Goal: Information Seeking & Learning: Understand process/instructions

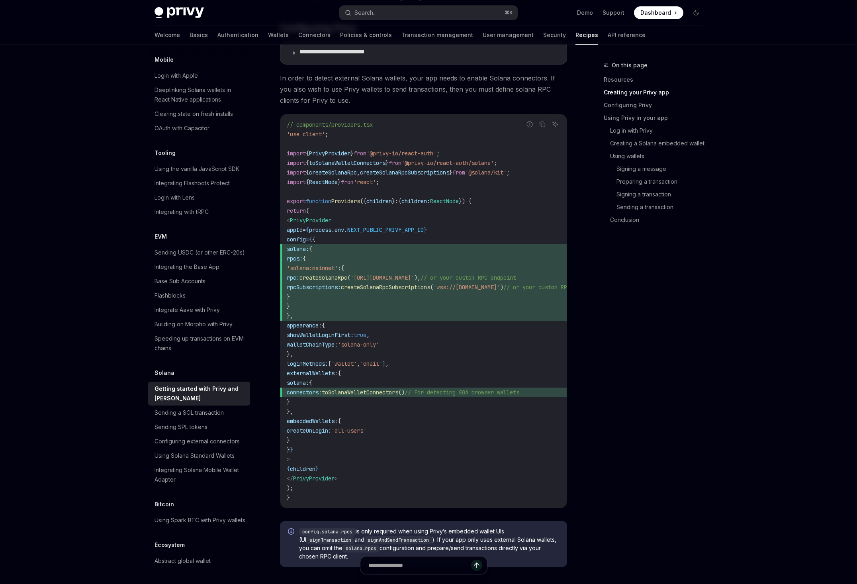
scroll to position [358, 0]
click at [355, 57] on p "**********" at bounding box center [355, 52] width 113 height 10
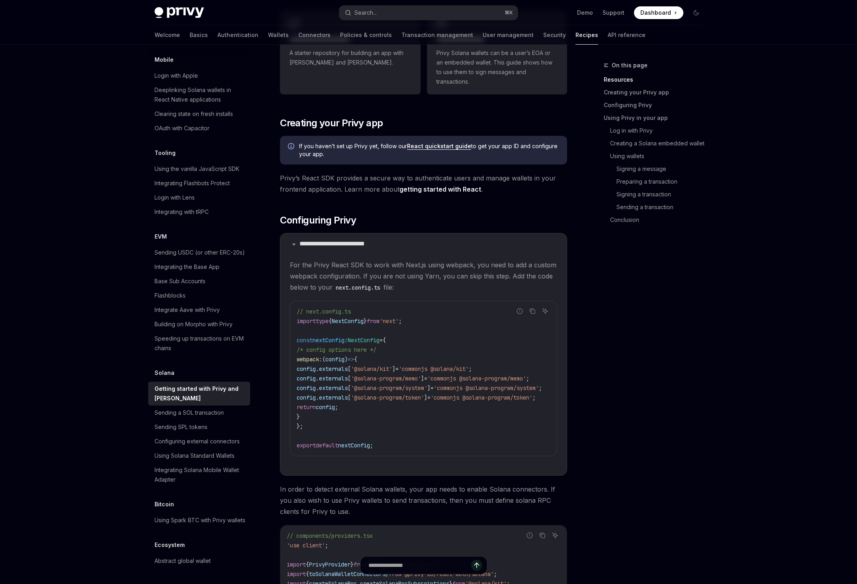
scroll to position [303, 0]
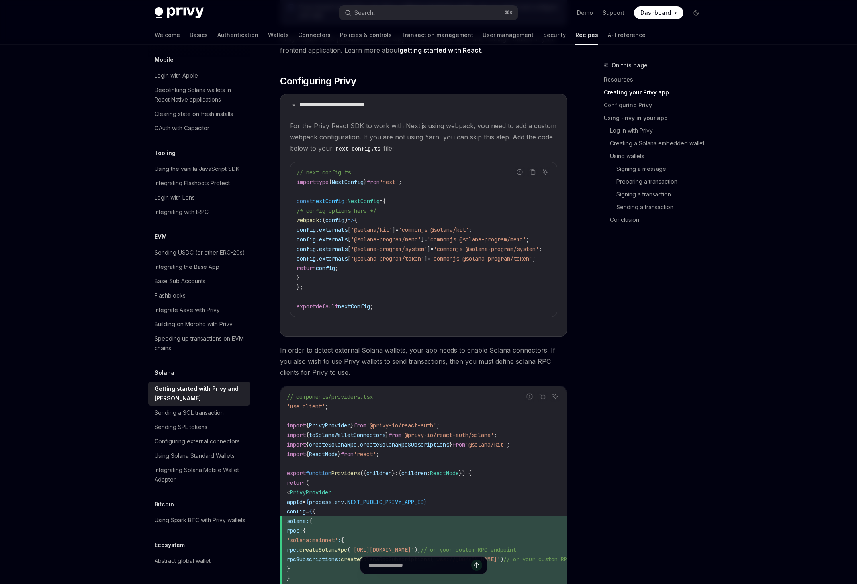
click at [367, 243] on span "'@solana-program/memo'" at bounding box center [386, 239] width 70 height 7
drag, startPoint x: 357, startPoint y: 353, endPoint x: 440, endPoint y: 352, distance: 83.6
click at [421, 243] on span "'@solana-program/memo'" at bounding box center [386, 239] width 70 height 7
copy span "@solana-program/memo"
drag, startPoint x: 356, startPoint y: 365, endPoint x: 448, endPoint y: 367, distance: 91.6
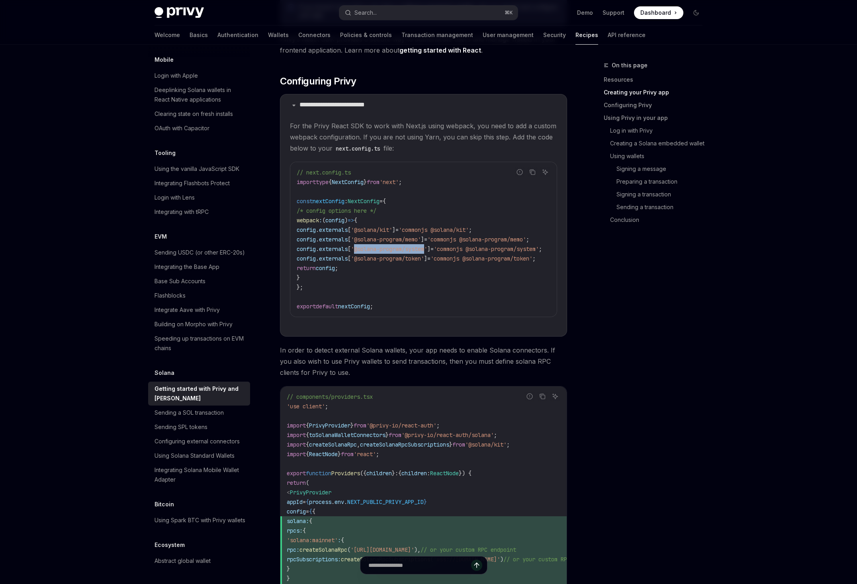
click at [427, 252] on span "'@solana-program/system'" at bounding box center [389, 248] width 76 height 7
copy span "@solana-program/system"
drag, startPoint x: 356, startPoint y: 377, endPoint x: 444, endPoint y: 379, distance: 87.6
click at [424, 262] on span "'@solana-program/token'" at bounding box center [387, 258] width 73 height 7
copy span "@solana-program/token"
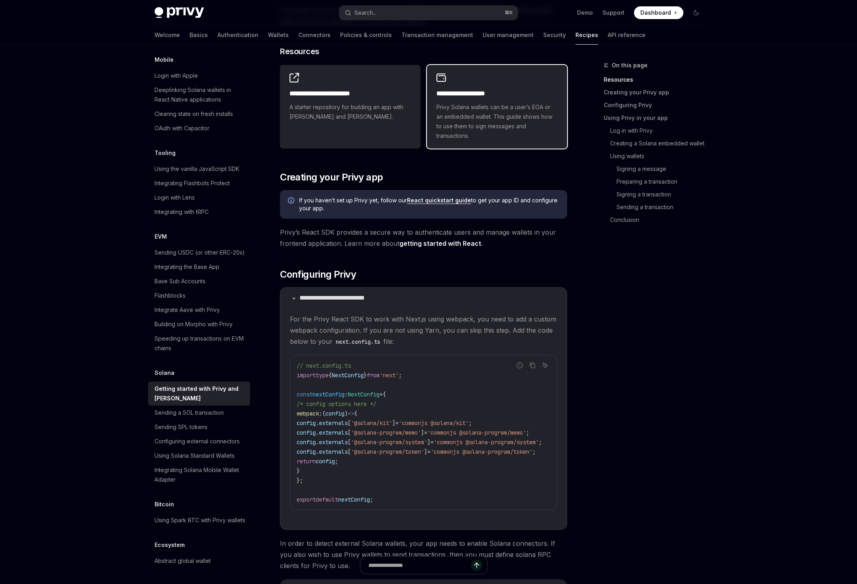
scroll to position [338, 0]
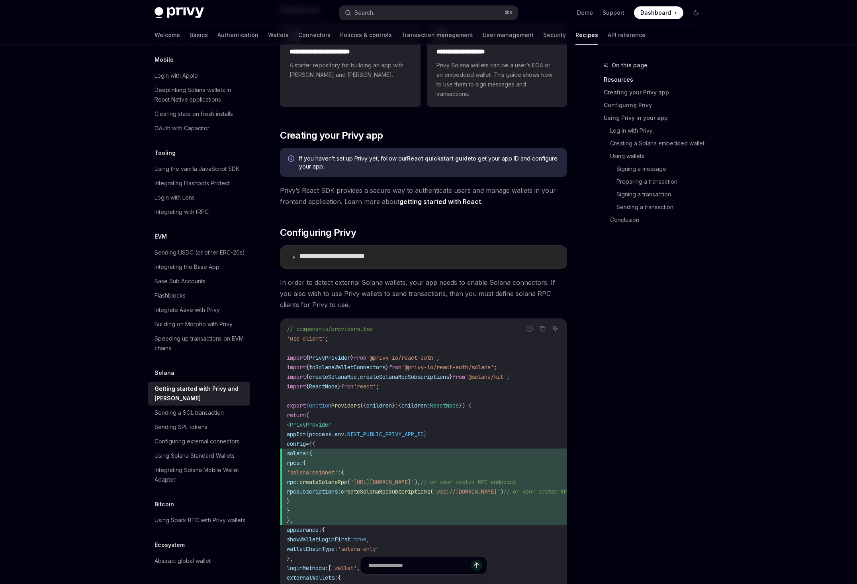
click at [323, 262] on p "**********" at bounding box center [355, 257] width 113 height 10
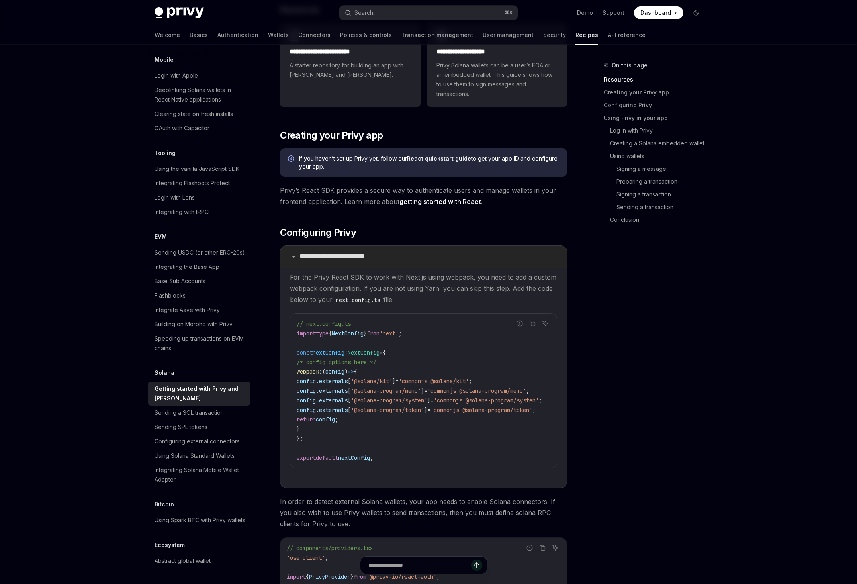
click at [323, 262] on p "**********" at bounding box center [355, 257] width 113 height 10
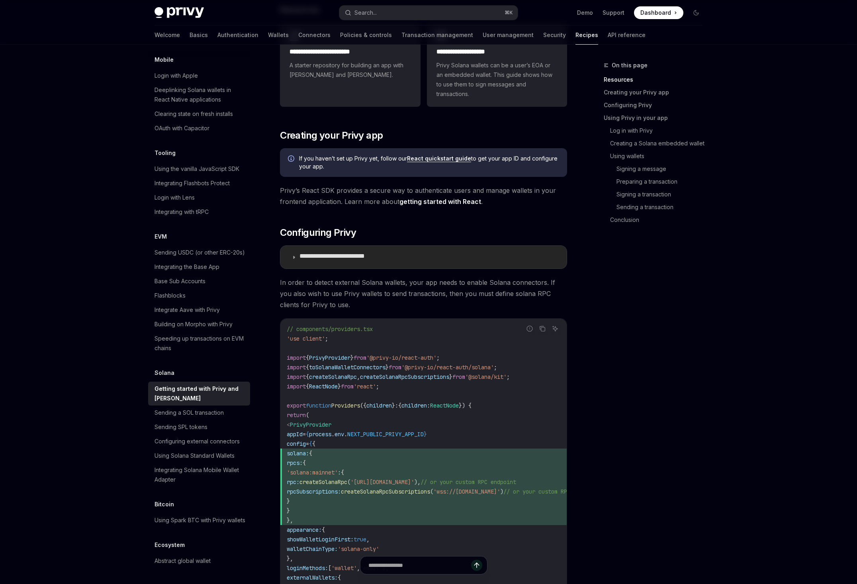
click at [322, 268] on summary "**********" at bounding box center [423, 257] width 286 height 23
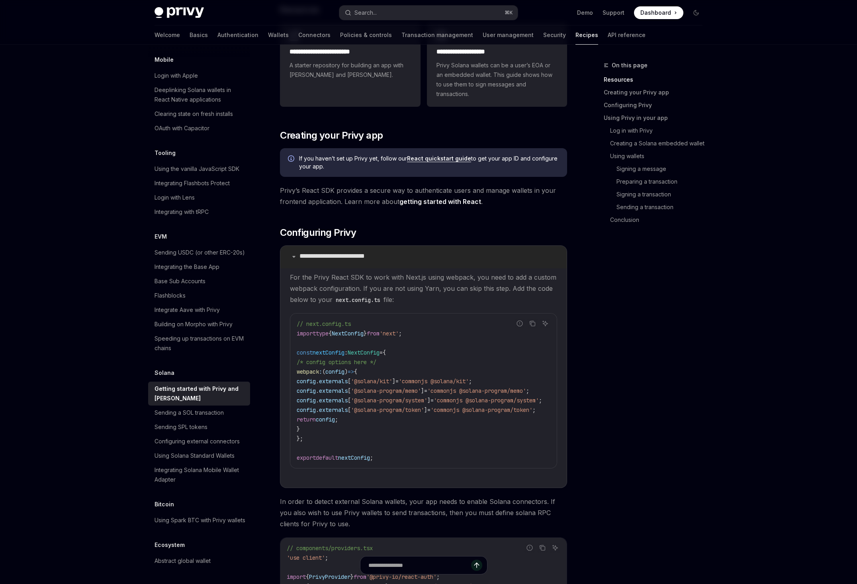
click at [322, 268] on summary "**********" at bounding box center [423, 257] width 286 height 23
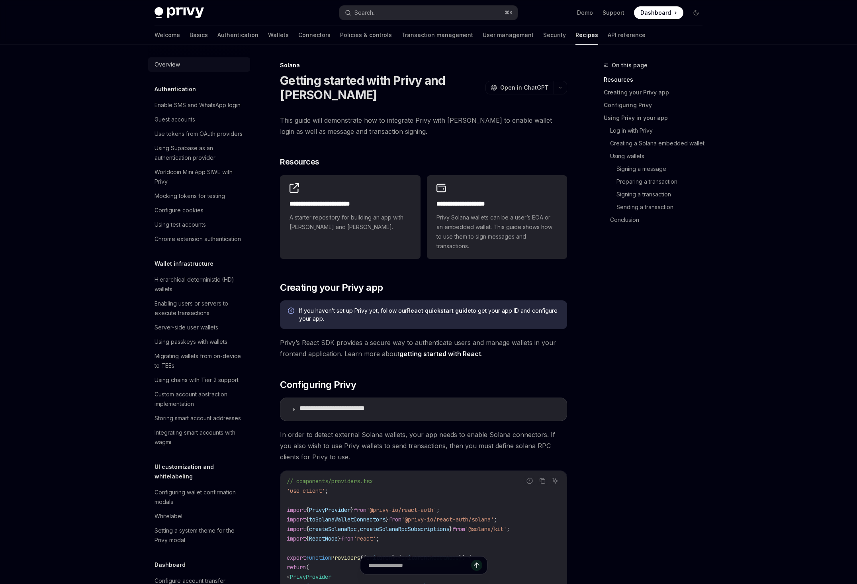
click at [154, 69] on div "Overview" at bounding box center [199, 65] width 91 height 10
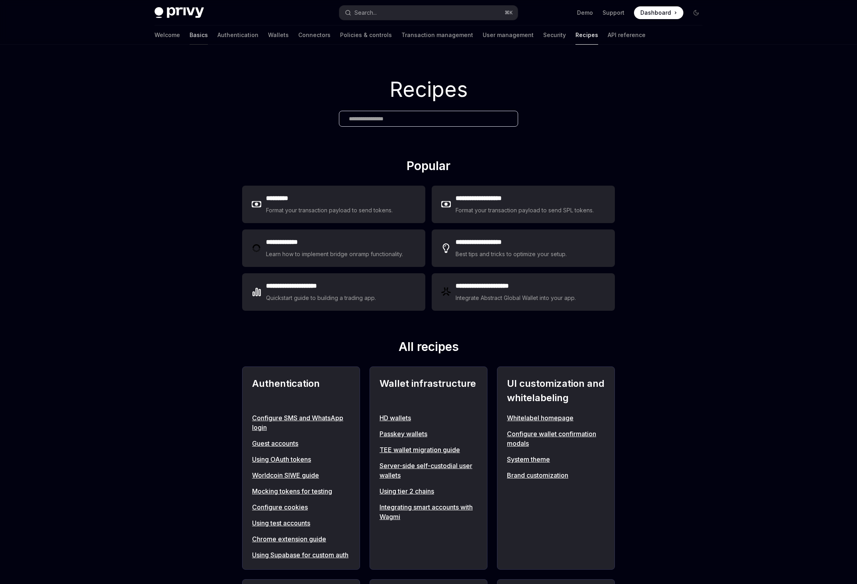
drag, startPoint x: 114, startPoint y: 48, endPoint x: 108, endPoint y: 49, distance: 6.4
click at [154, 45] on div "Welcome Basics Authentication Wallets Connectors Policies & controls Transactio…" at bounding box center [399, 34] width 491 height 19
click at [190, 45] on link "Basics" at bounding box center [199, 34] width 18 height 19
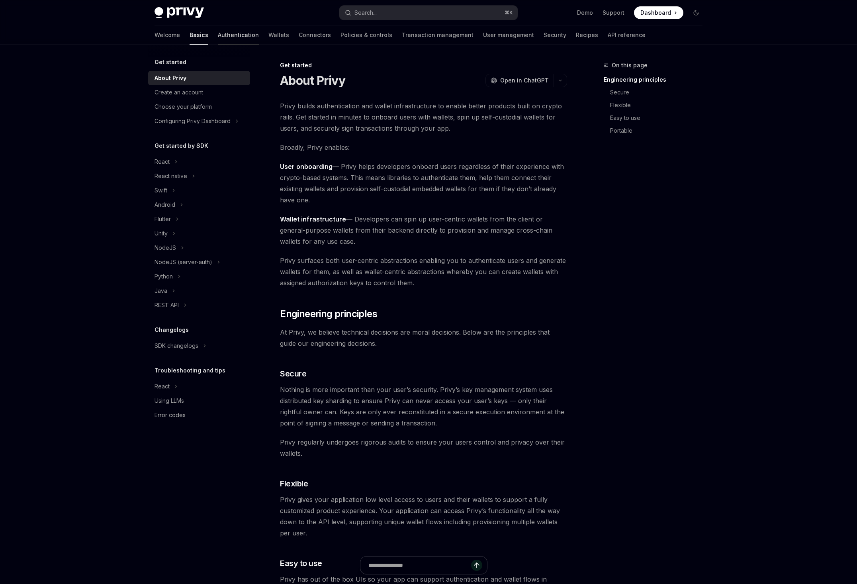
click at [218, 42] on link "Authentication" at bounding box center [238, 34] width 41 height 19
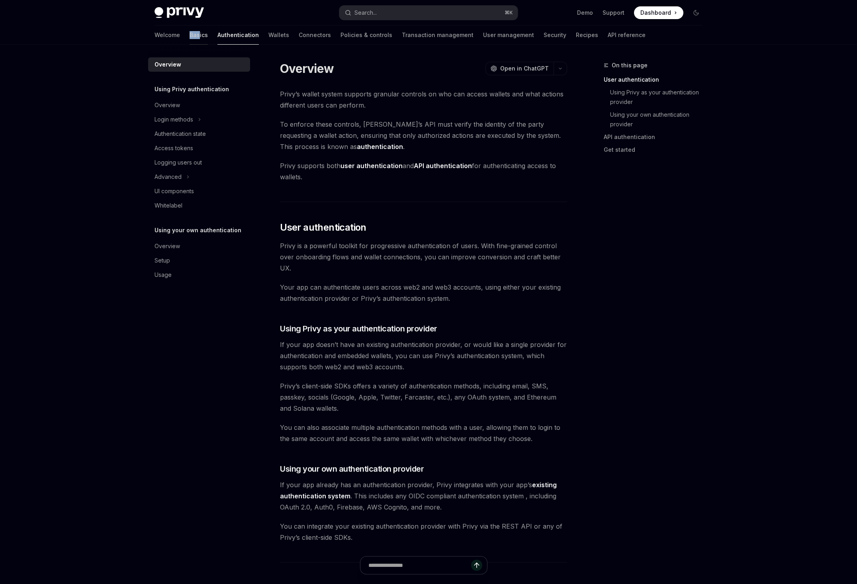
click at [154, 41] on div "Welcome Basics Authentication Wallets Connectors Policies & controls Transactio…" at bounding box center [399, 34] width 491 height 19
click at [190, 41] on link "Basics" at bounding box center [199, 34] width 18 height 19
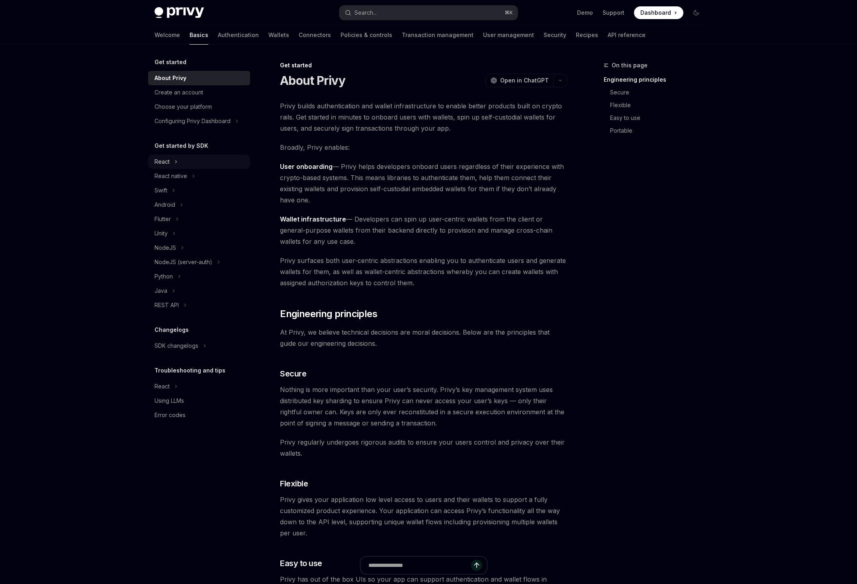
click at [148, 169] on div "React" at bounding box center [199, 161] width 102 height 14
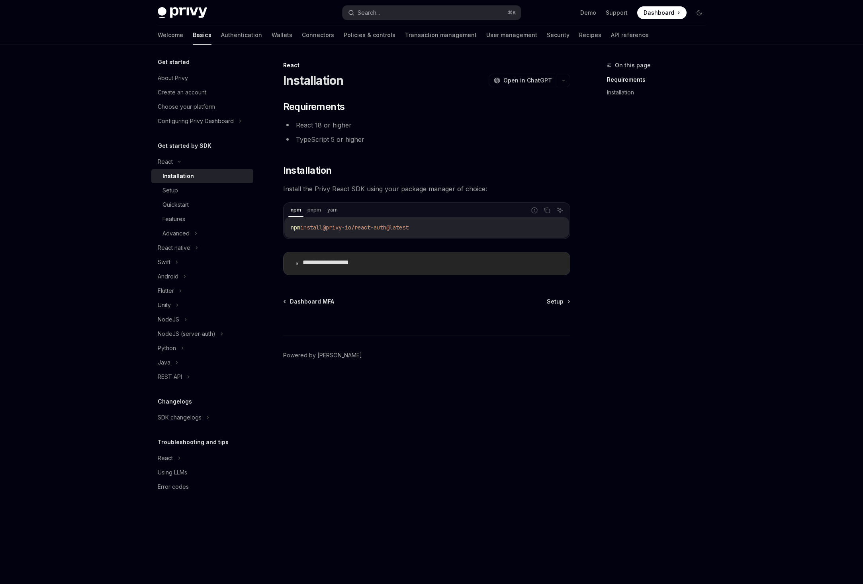
click at [283, 275] on summary "**********" at bounding box center [426, 263] width 286 height 23
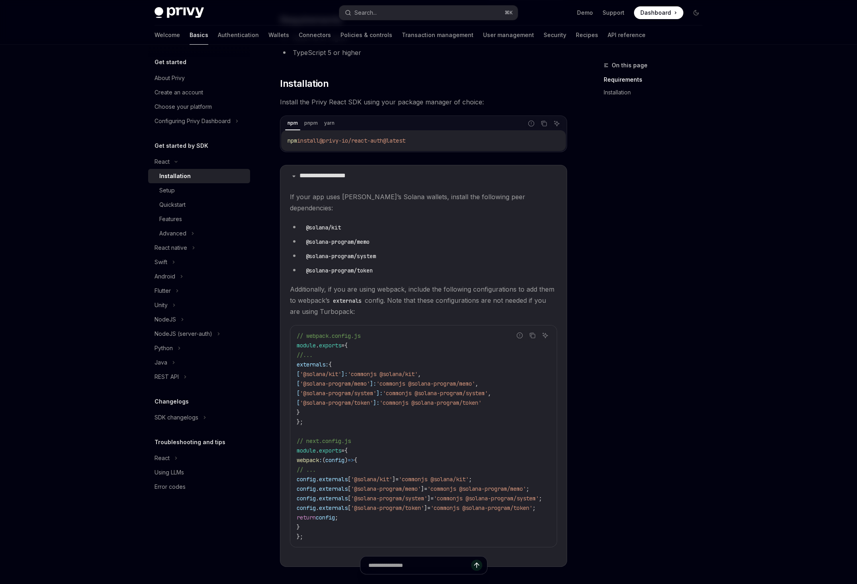
scroll to position [47, 0]
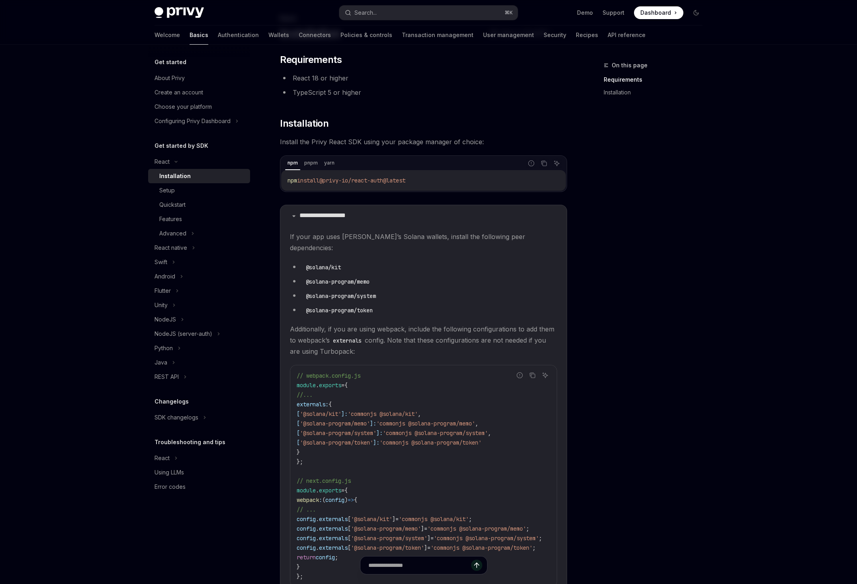
click at [303, 272] on code "@solana/kit" at bounding box center [323, 267] width 41 height 9
copy ul "@solana/kit"
click at [309, 286] on code "@solana-program/memo" at bounding box center [338, 281] width 70 height 9
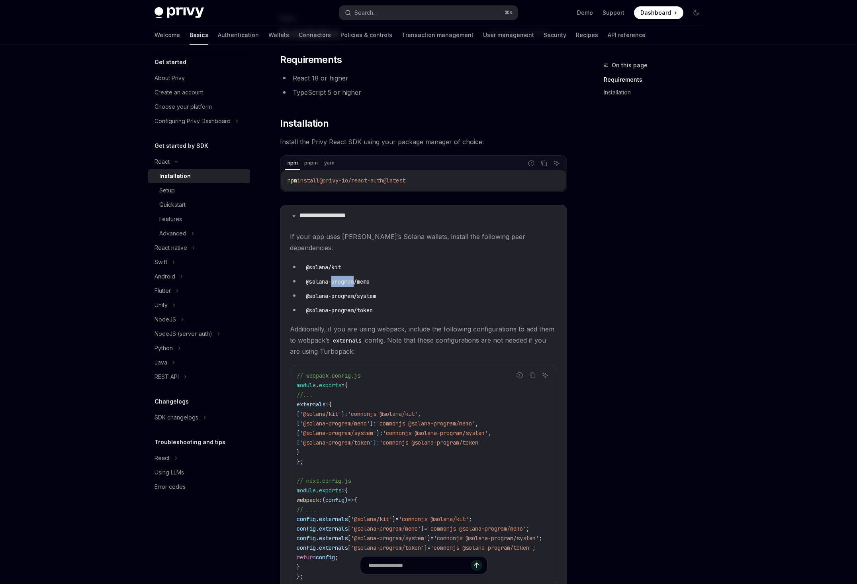
click at [309, 286] on code "@solana-program/memo" at bounding box center [338, 281] width 70 height 9
copy ul "@solana-program/memo"
click at [335, 300] on code "@solana-program/system" at bounding box center [341, 295] width 76 height 9
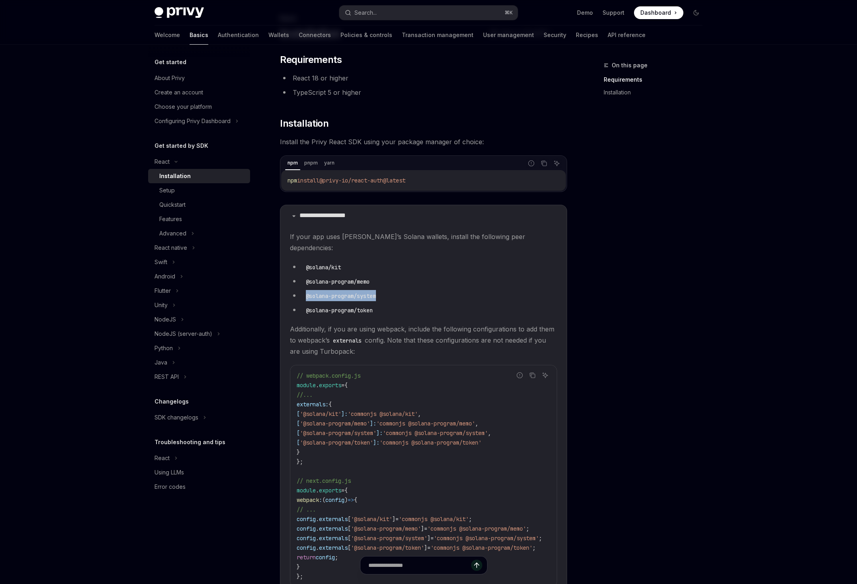
click at [335, 300] on code "@solana-program/system" at bounding box center [341, 295] width 76 height 9
copy ul "@solana-program/system"
click at [317, 286] on code "@solana-program/memo" at bounding box center [338, 281] width 70 height 9
click at [318, 286] on code "@solana-program/memo" at bounding box center [338, 281] width 70 height 9
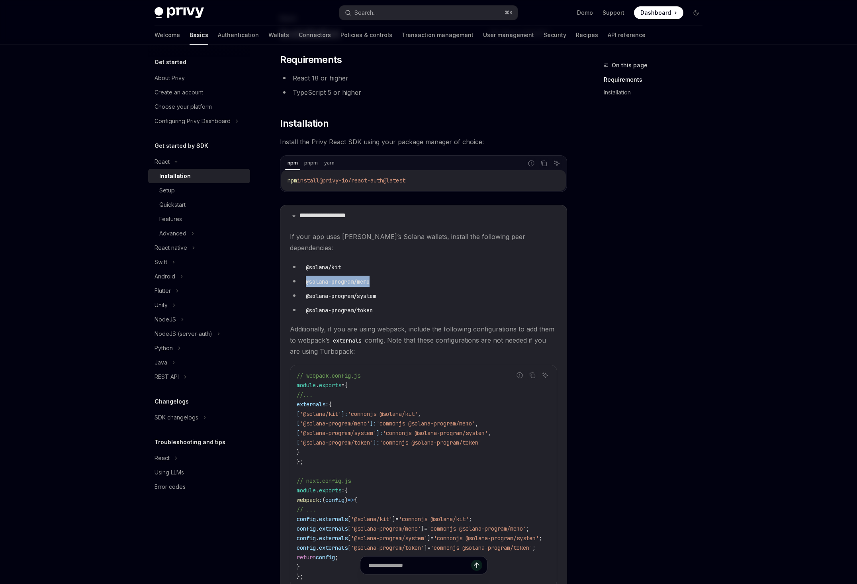
click at [318, 286] on code "@solana-program/memo" at bounding box center [338, 281] width 70 height 9
copy ul "@solana-program/memo"
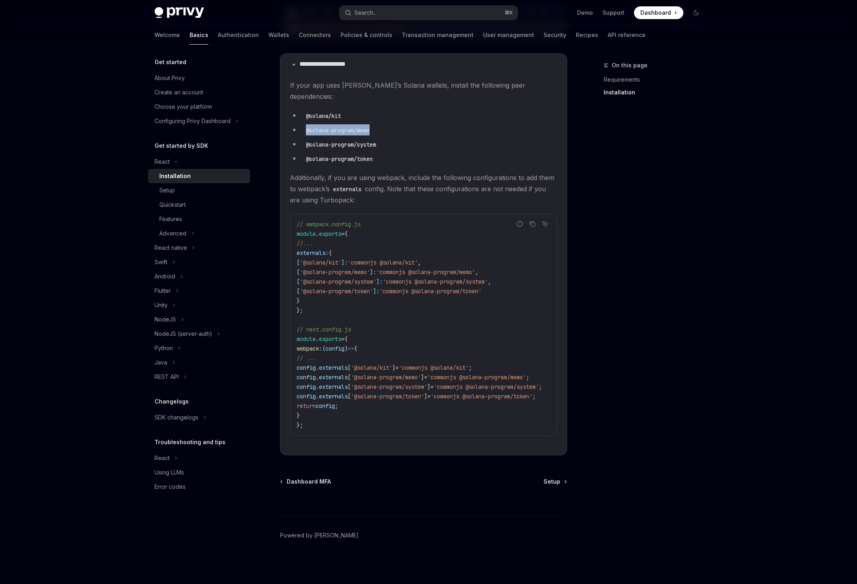
scroll to position [379, 0]
click at [300, 259] on span "'@solana/kit'" at bounding box center [320, 262] width 41 height 7
click at [401, 283] on code "// webpack.config.js module . exports = { //... externals: { [ '@solana/kit' ]:…" at bounding box center [429, 324] width 264 height 210
drag, startPoint x: 396, startPoint y: 297, endPoint x: 426, endPoint y: 297, distance: 29.9
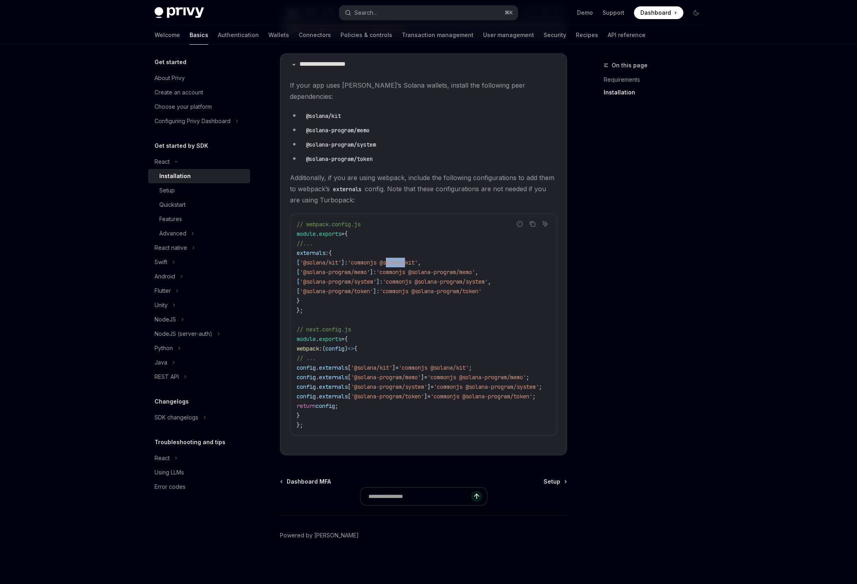
click at [418, 266] on span "'commonjs @solana/kit'" at bounding box center [383, 262] width 70 height 7
drag, startPoint x: 393, startPoint y: 298, endPoint x: 439, endPoint y: 299, distance: 46.6
click at [418, 266] on span "'commonjs @solana/kit'" at bounding box center [383, 262] width 70 height 7
copy span "@solana/kit"
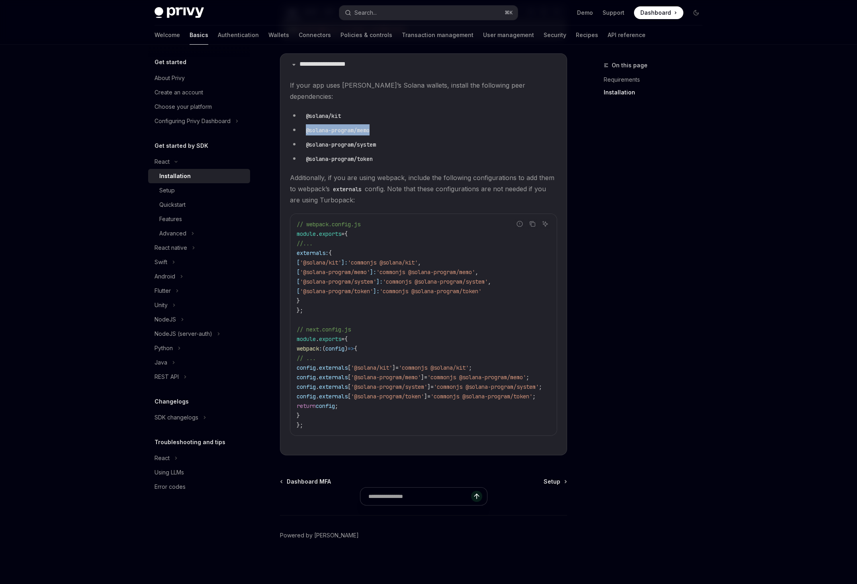
drag, startPoint x: 273, startPoint y: 133, endPoint x: 369, endPoint y: 130, distance: 96.4
click at [368, 129] on li "@solana-program/memo" at bounding box center [423, 129] width 267 height 11
copy code "@solana-program/memo"
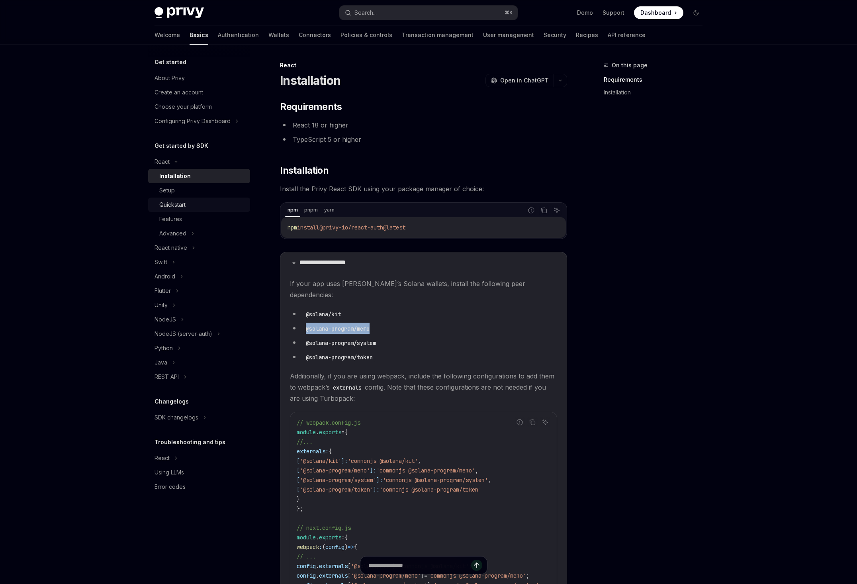
click at [148, 212] on link "Quickstart" at bounding box center [199, 204] width 102 height 14
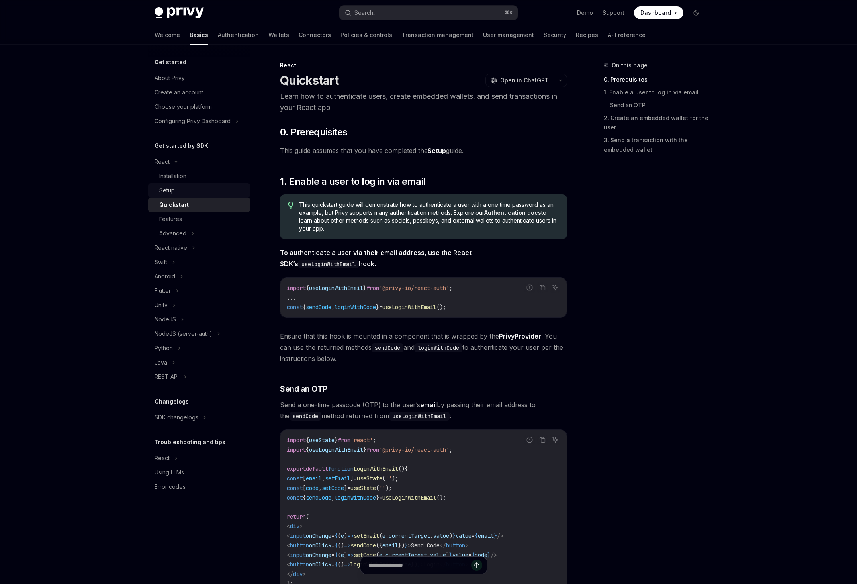
click at [159, 195] on div "Setup" at bounding box center [202, 191] width 86 height 10
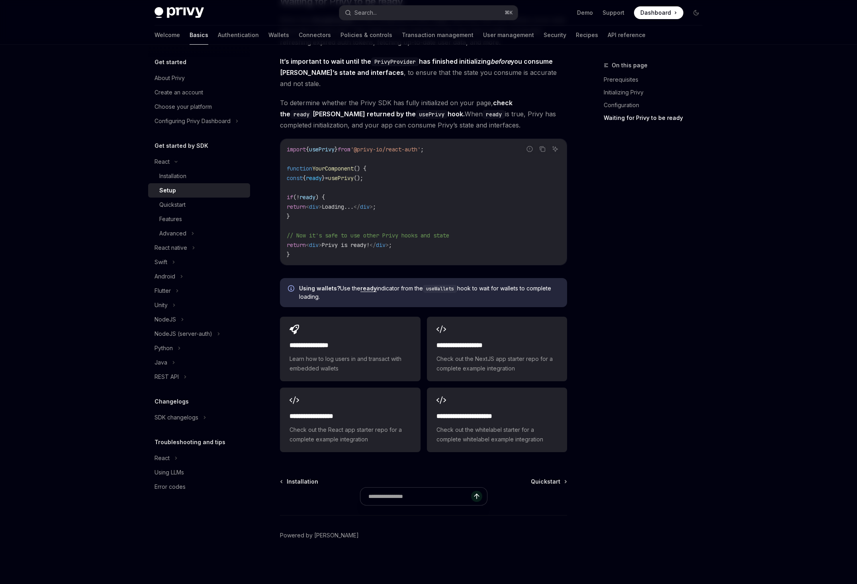
scroll to position [869, 0]
click at [148, 240] on div "Advanced" at bounding box center [199, 233] width 102 height 14
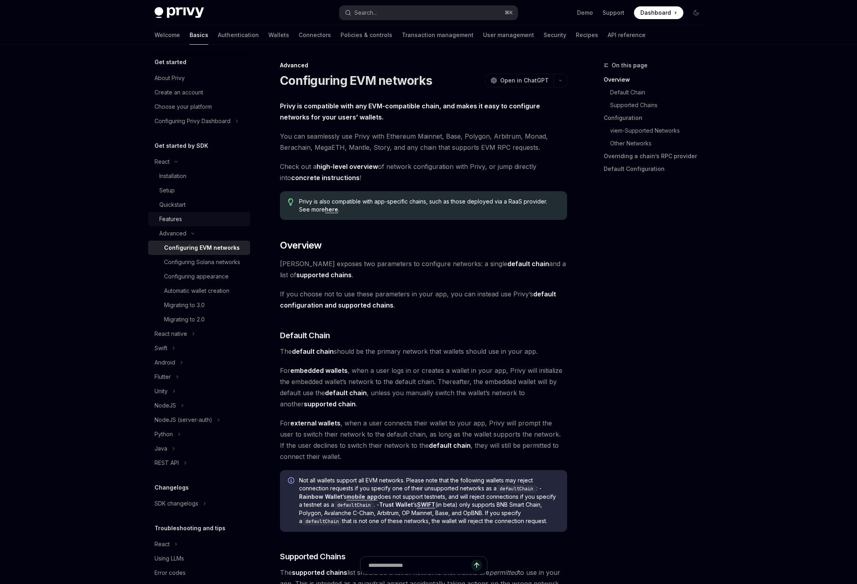
click at [159, 224] on div "Features" at bounding box center [202, 219] width 86 height 10
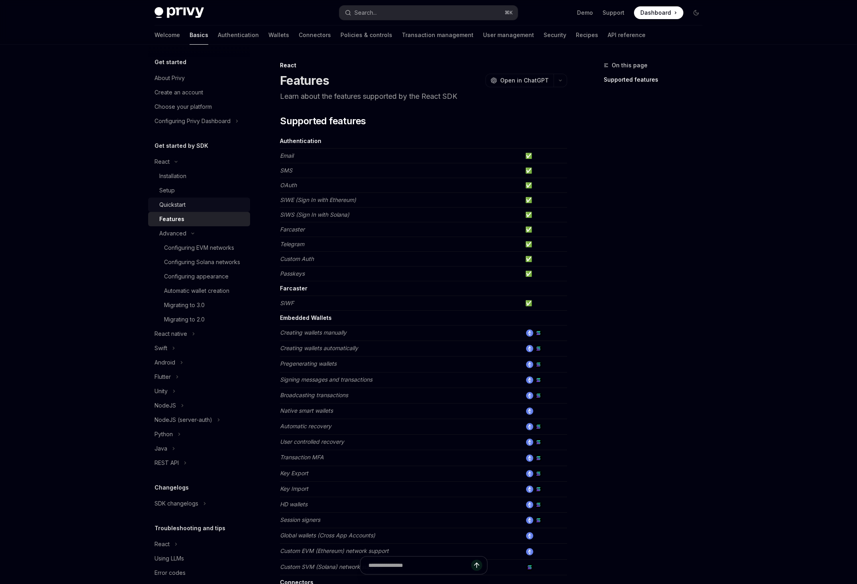
click at [159, 212] on link "Quickstart" at bounding box center [199, 204] width 102 height 14
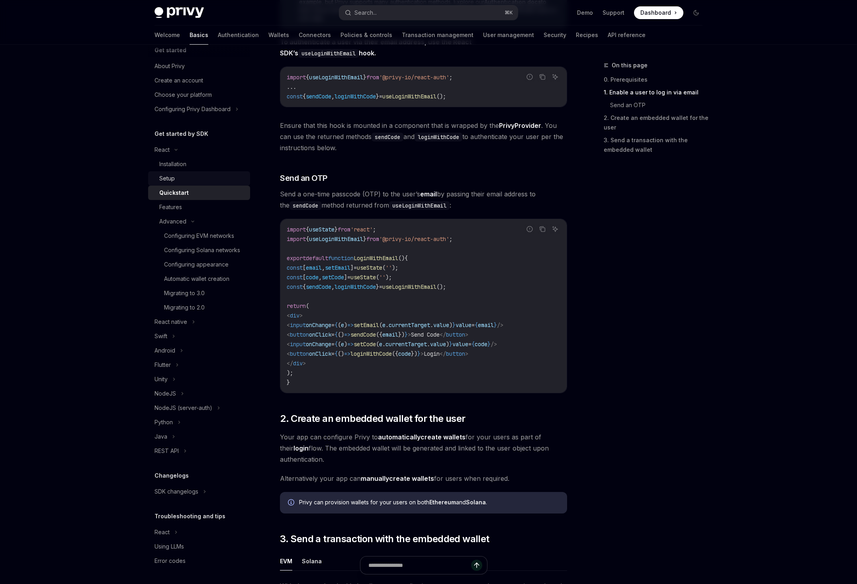
scroll to position [148, 0]
click at [148, 171] on link "Setup" at bounding box center [199, 178] width 102 height 14
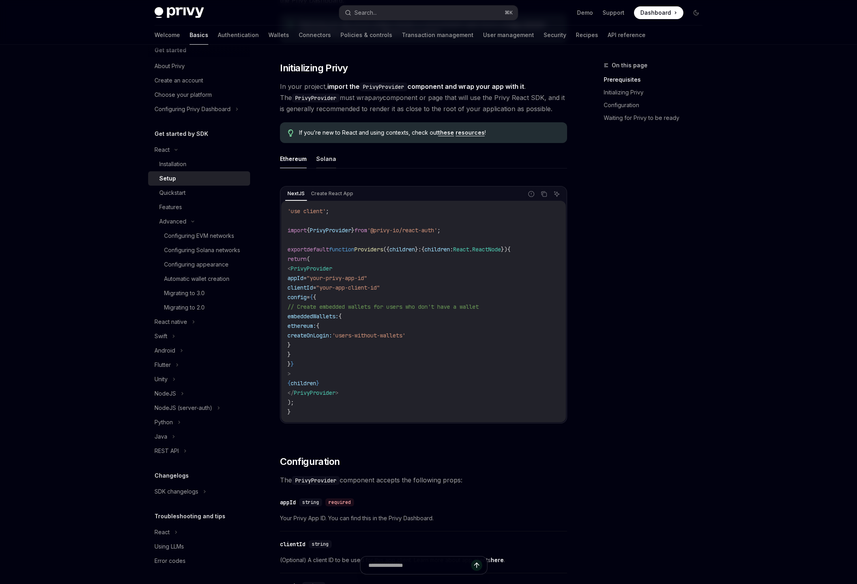
scroll to position [137, 0]
click at [316, 167] on button "Solana" at bounding box center [326, 157] width 20 height 19
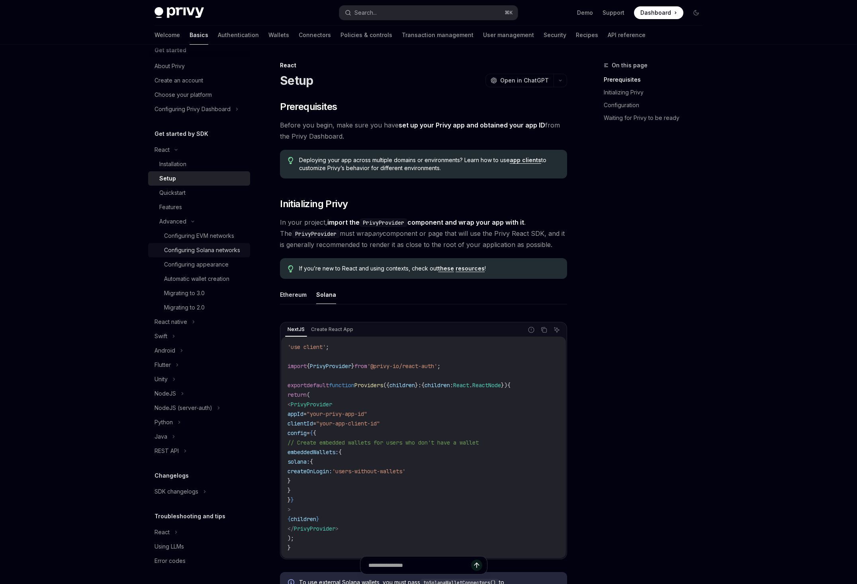
click at [168, 245] on div "Configuring Solana networks" at bounding box center [202, 250] width 76 height 10
type textarea "*"
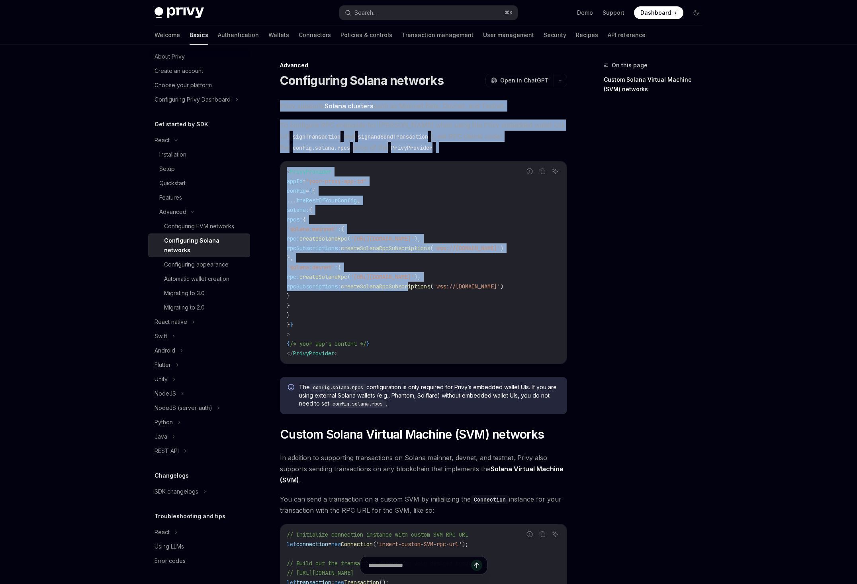
drag, startPoint x: 245, startPoint y: 129, endPoint x: 453, endPoint y: 355, distance: 307.2
click at [453, 355] on div "Privy supports Solana clusters such as Mainnet Beta, Devnet, and Testnet. To co…" at bounding box center [423, 360] width 287 height 521
click at [430, 290] on span "createSolanaRpcSubscriptions" at bounding box center [385, 286] width 89 height 7
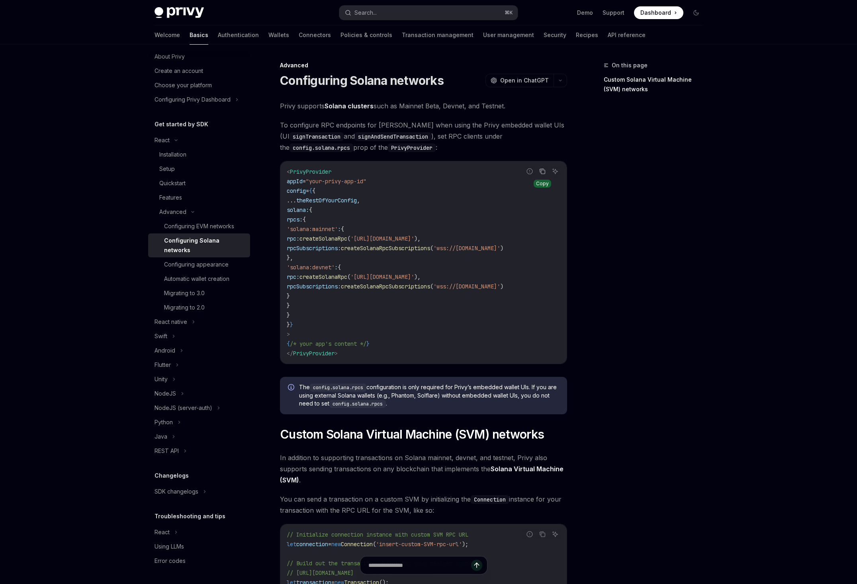
click at [545, 174] on icon "Copy the contents from the code block" at bounding box center [542, 171] width 6 height 6
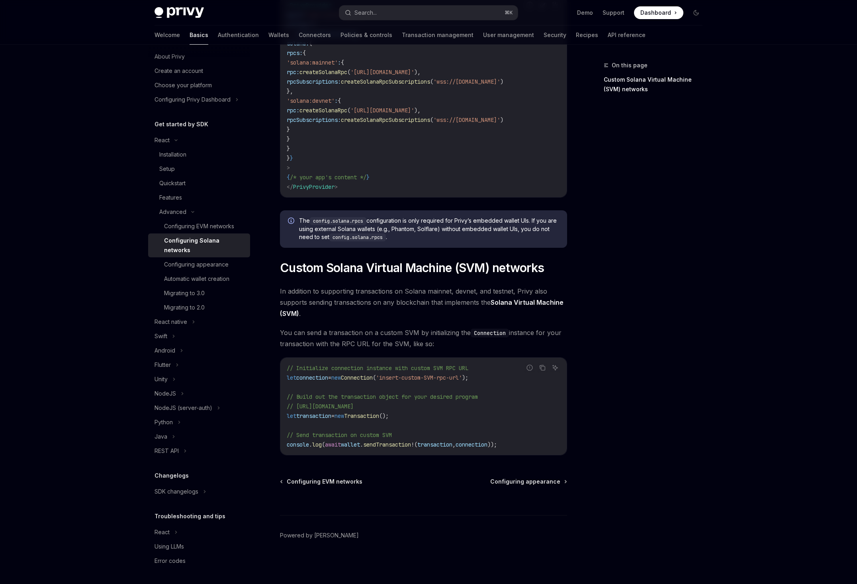
scroll to position [352, 0]
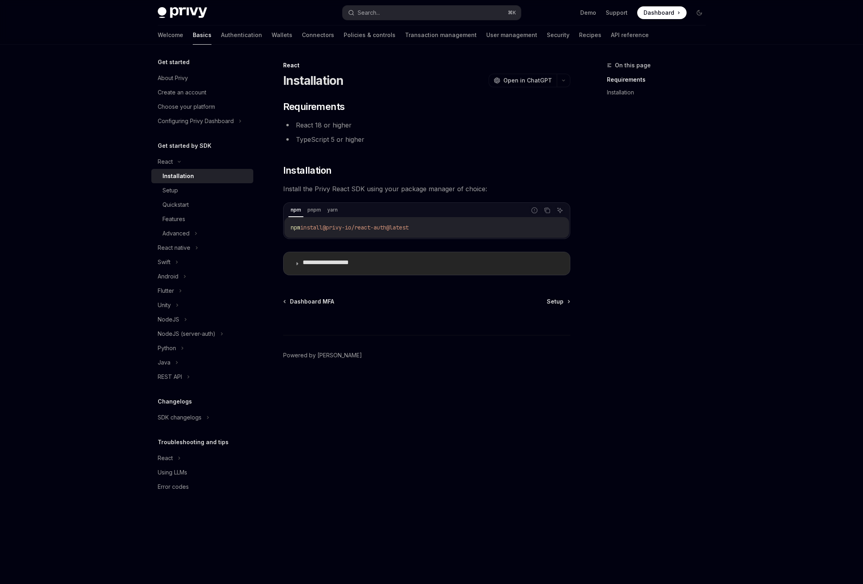
click at [297, 275] on summary "**********" at bounding box center [426, 263] width 286 height 23
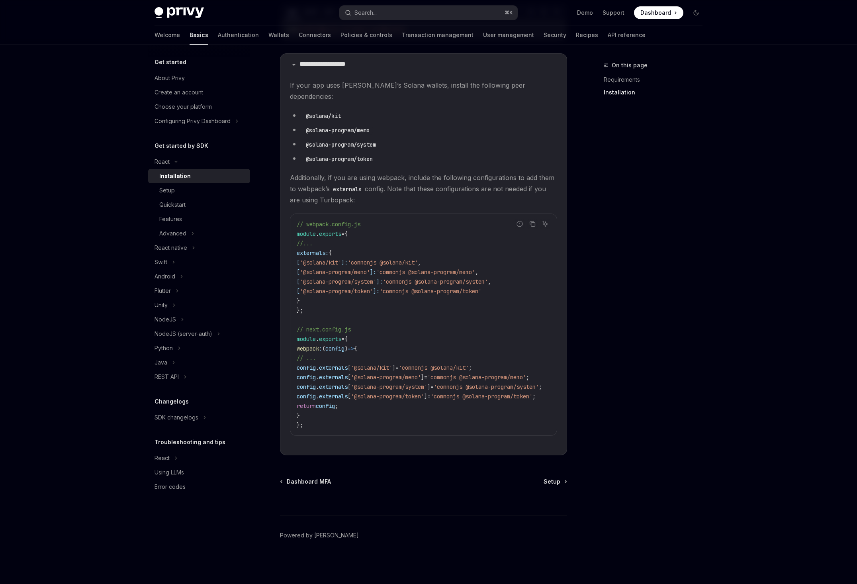
scroll to position [295, 0]
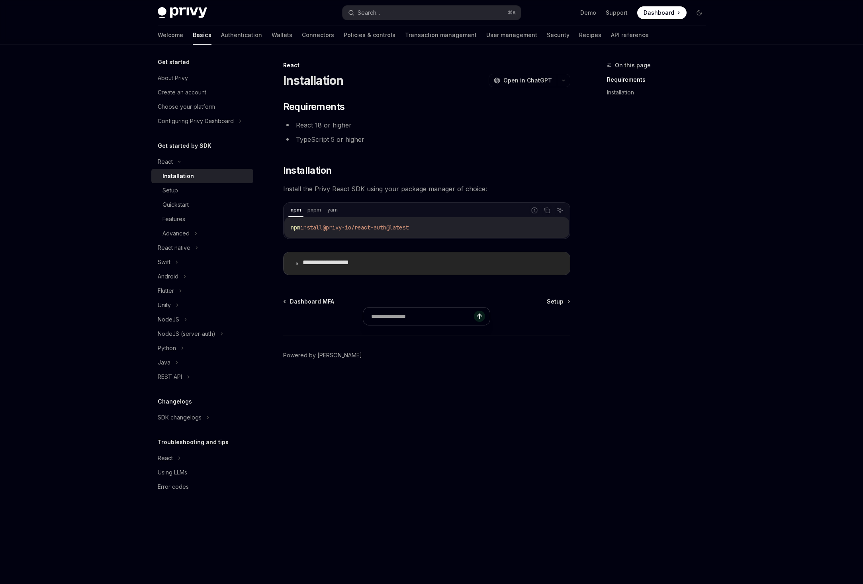
click at [298, 275] on summary "**********" at bounding box center [426, 263] width 286 height 23
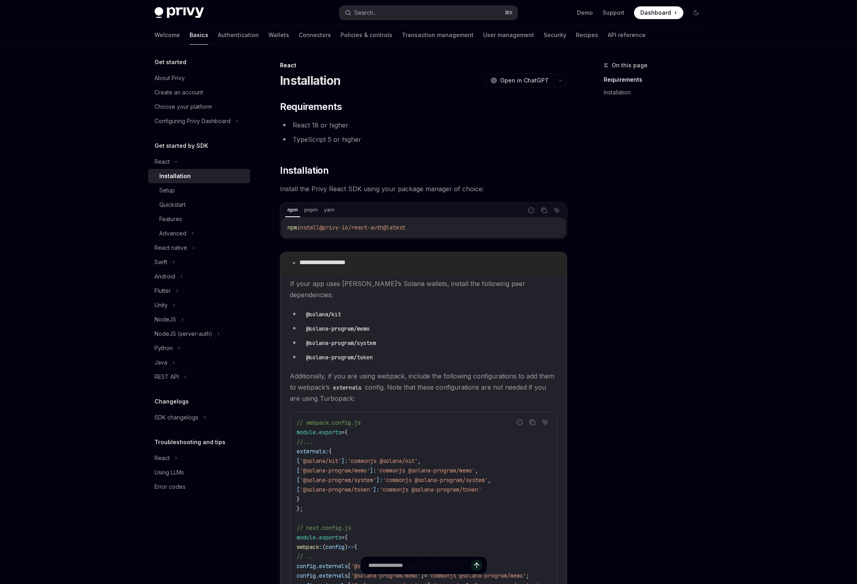
click at [300, 275] on summary "**********" at bounding box center [423, 263] width 286 height 23
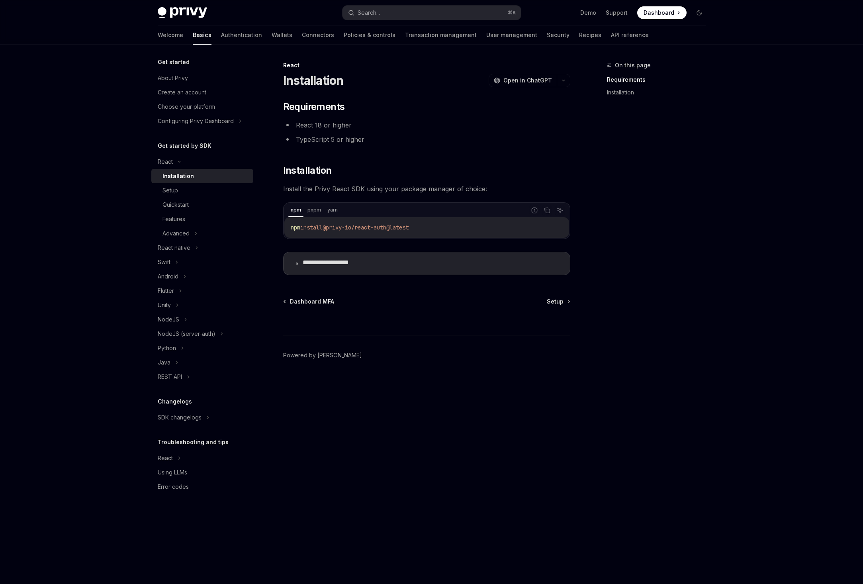
click at [825, 144] on div "**********" at bounding box center [431, 292] width 863 height 584
click at [365, 232] on code "npm install @privy-io/react-auth@latest" at bounding box center [427, 228] width 272 height 10
copy div "npm install @privy-io/react-auth@latest"
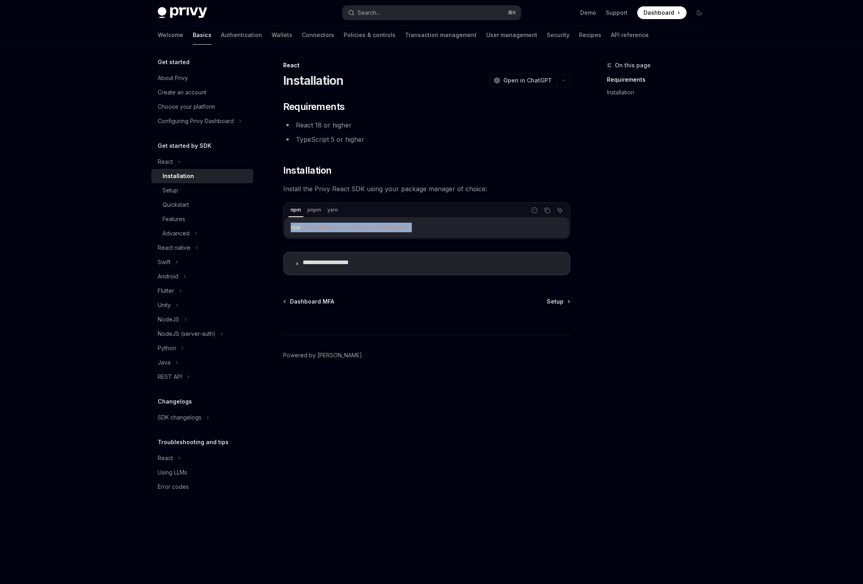
type textarea "*"
click at [303, 268] on p "**********" at bounding box center [344, 263] width 82 height 10
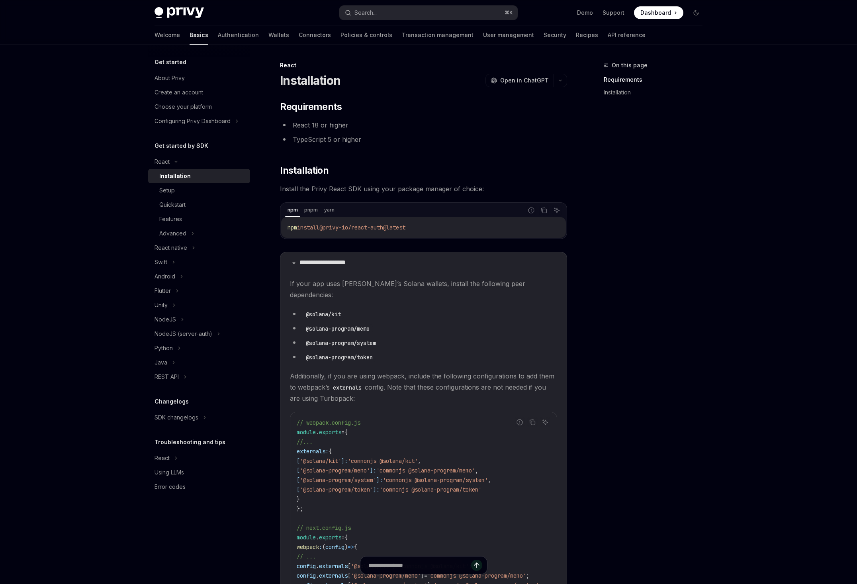
scroll to position [69, 0]
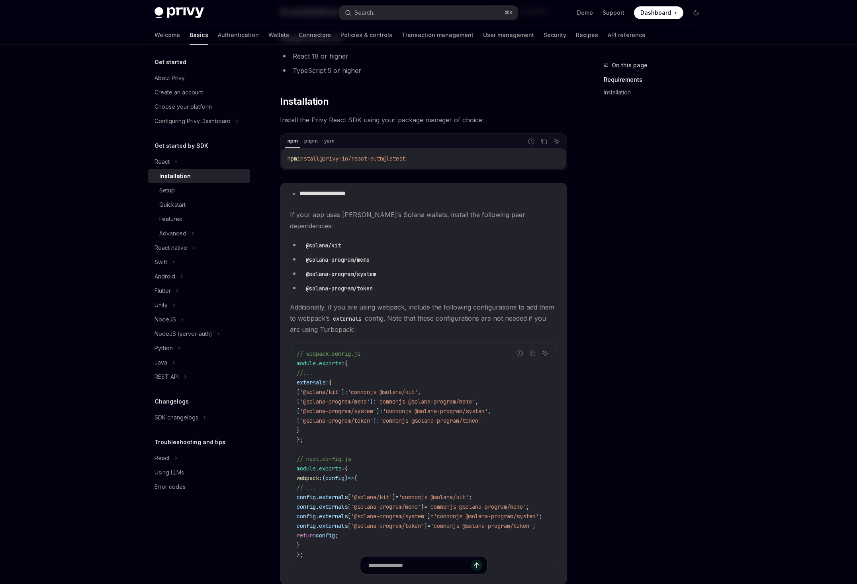
click at [303, 250] on code "@solana/kit" at bounding box center [323, 245] width 41 height 9
copy ul "@solana/kit"
click at [310, 293] on ul "@solana/kit @solana-program/memo @solana-program/system @solana-program/token" at bounding box center [423, 266] width 267 height 54
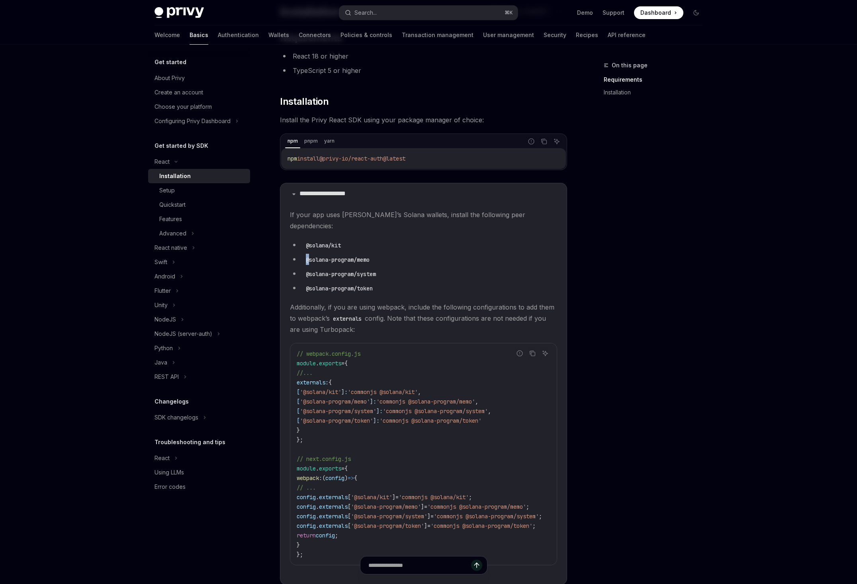
click at [310, 293] on ul "@solana/kit @solana-program/memo @solana-program/system @solana-program/token" at bounding box center [423, 266] width 267 height 54
copy ul "@solana-program/memo"
click at [326, 278] on code "@solana-program/system" at bounding box center [341, 274] width 76 height 9
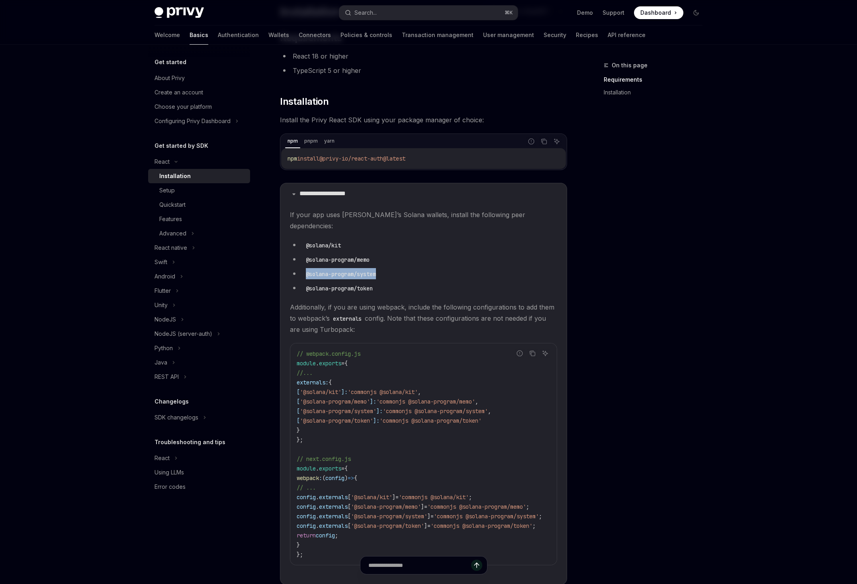
click at [326, 278] on code "@solana-program/system" at bounding box center [341, 274] width 76 height 9
copy ul "@solana-program/system"
click at [299, 293] on ul "@solana/kit @solana-program/memo @solana-program/system @solana-program/token" at bounding box center [423, 266] width 267 height 54
click at [299, 293] on li "@solana-program/token" at bounding box center [423, 287] width 267 height 11
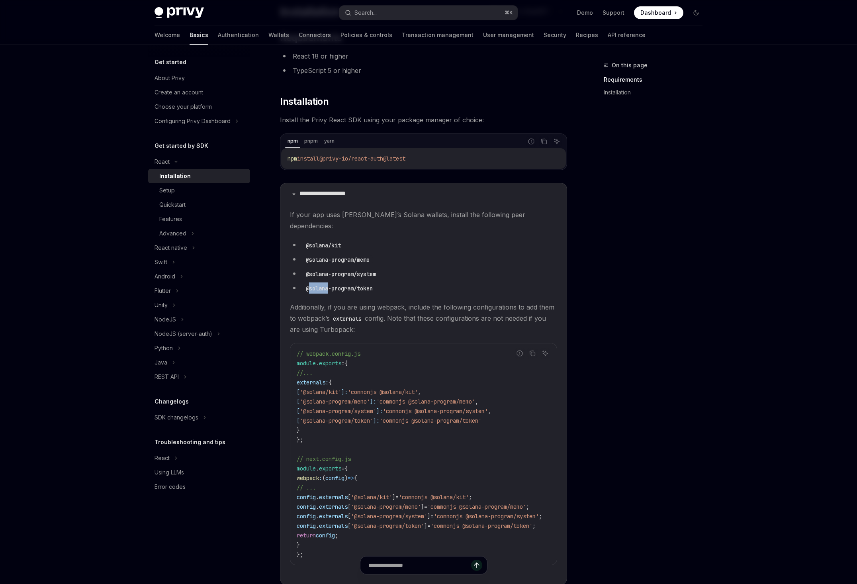
click at [299, 293] on li "@solana-program/token" at bounding box center [423, 287] width 267 height 11
copy ul "@solana-program/token"
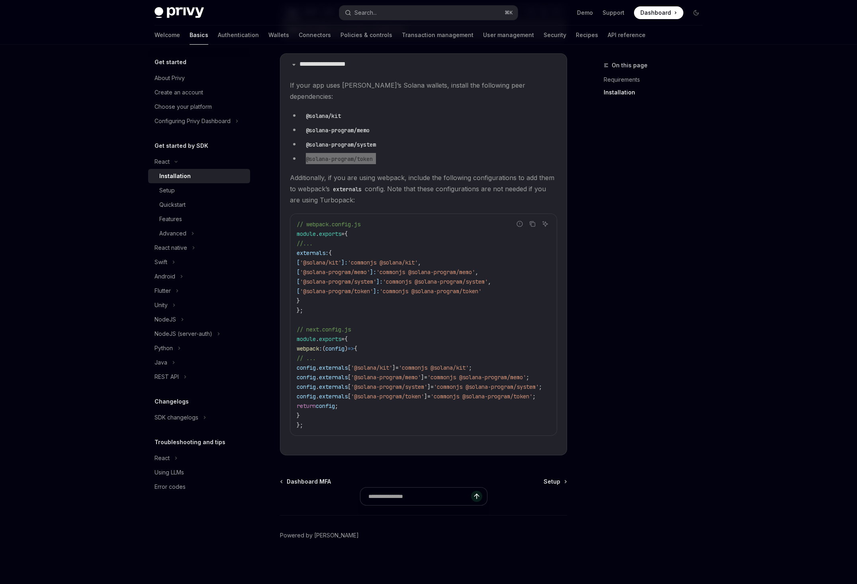
scroll to position [0, 0]
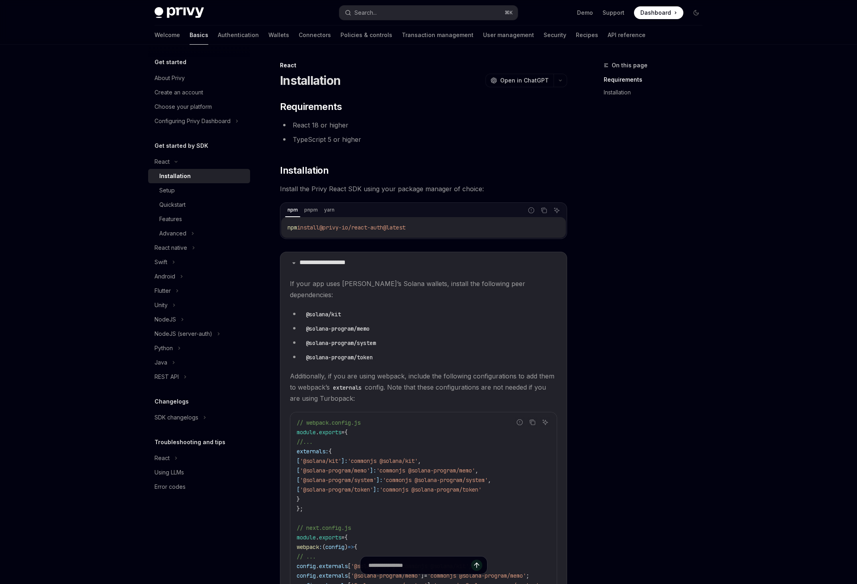
click at [379, 248] on div "**********" at bounding box center [423, 376] width 287 height 553
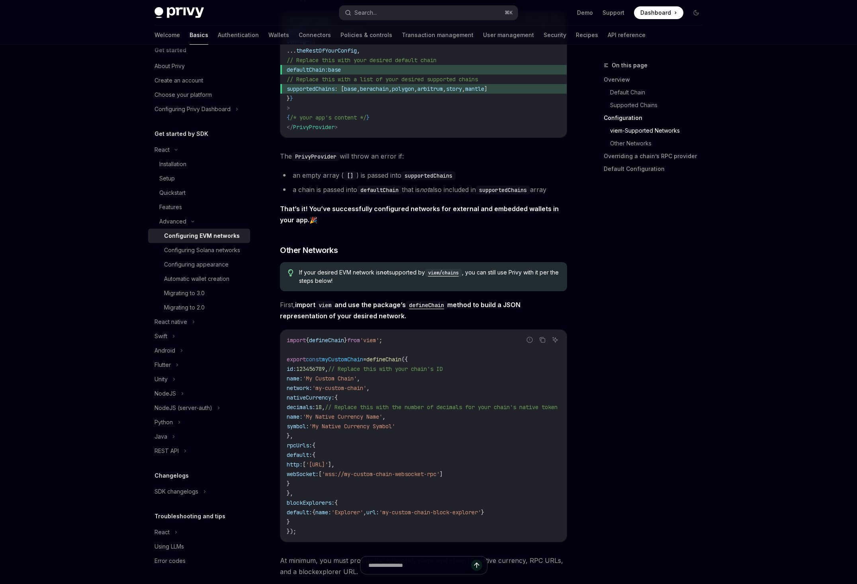
scroll to position [1125, 0]
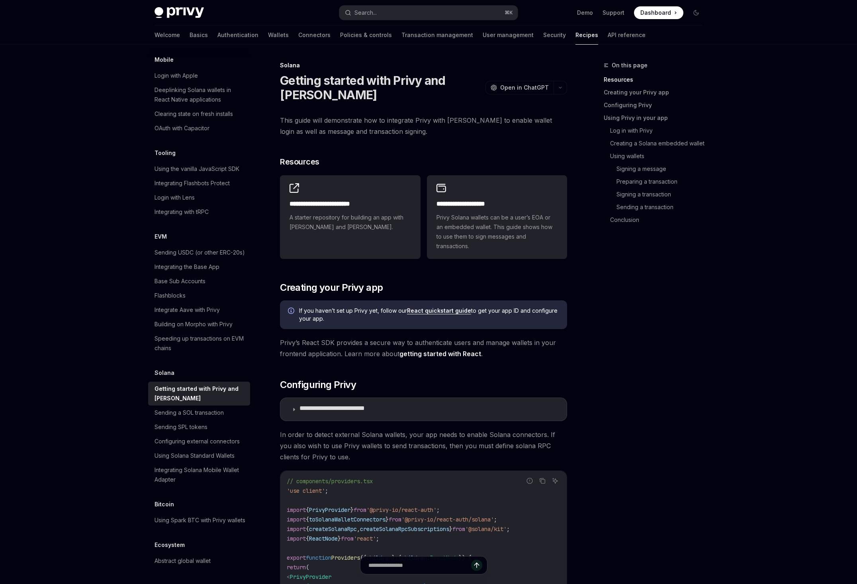
click at [683, 19] on span at bounding box center [658, 12] width 49 height 13
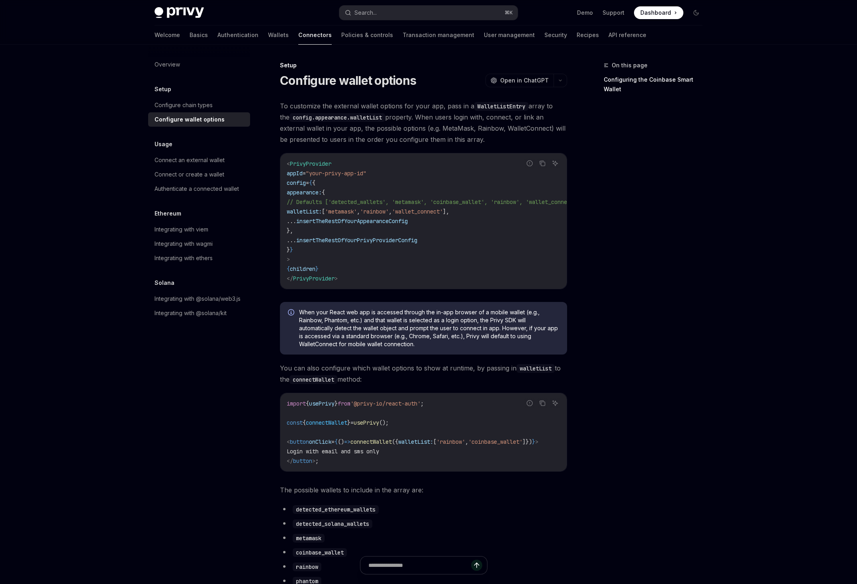
click at [357, 215] on span "'metamask'" at bounding box center [341, 211] width 32 height 7
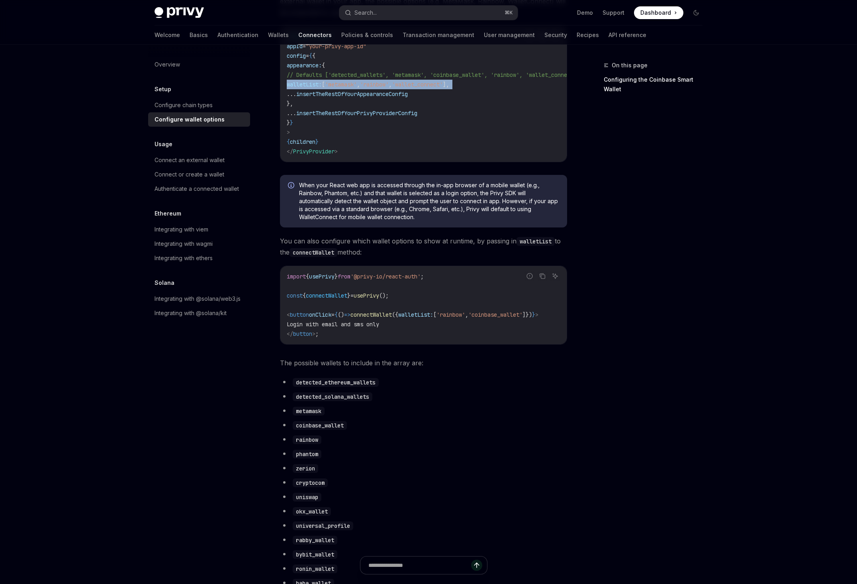
scroll to position [127, 0]
click at [336, 387] on code "detected_ethereum_wallets" at bounding box center [336, 382] width 86 height 9
copy code "detected_ethereum_wallets"
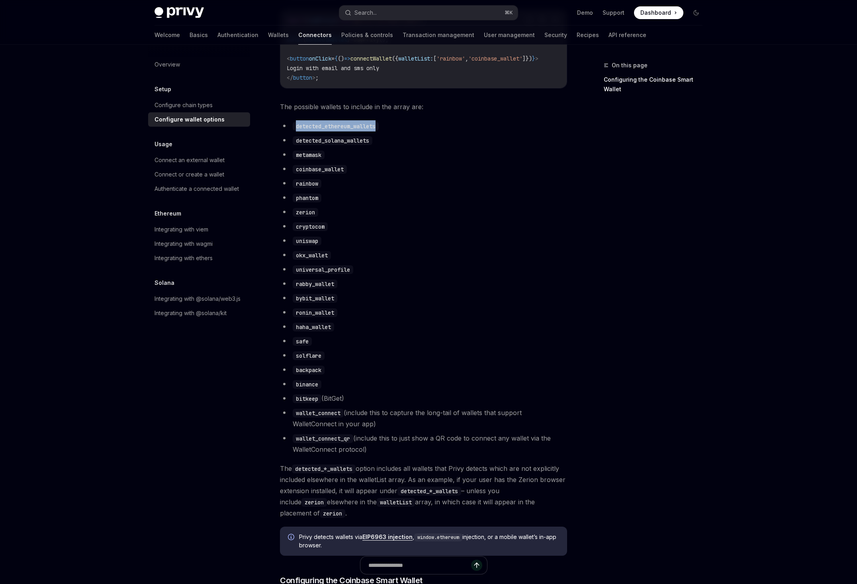
scroll to position [381, 0]
click at [314, 305] on ul "detected_ethereum_wallets detected_solana_wallets metamask coinbase_wallet rain…" at bounding box center [423, 289] width 287 height 334
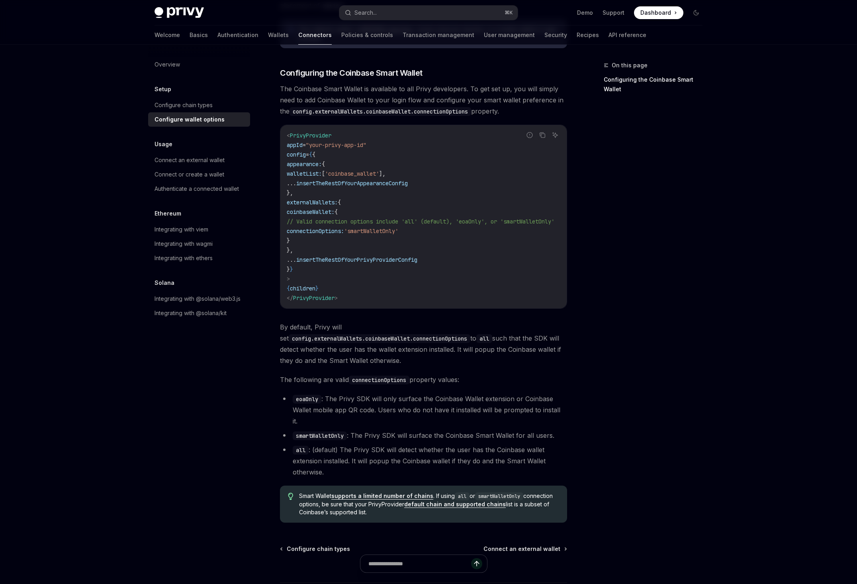
scroll to position [890, 0]
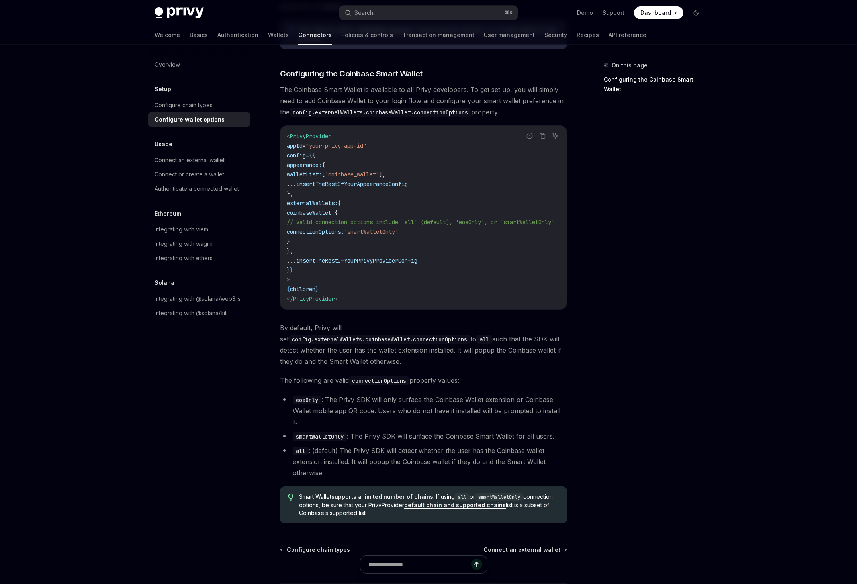
drag, startPoint x: 268, startPoint y: 182, endPoint x: 351, endPoint y: 183, distance: 83.2
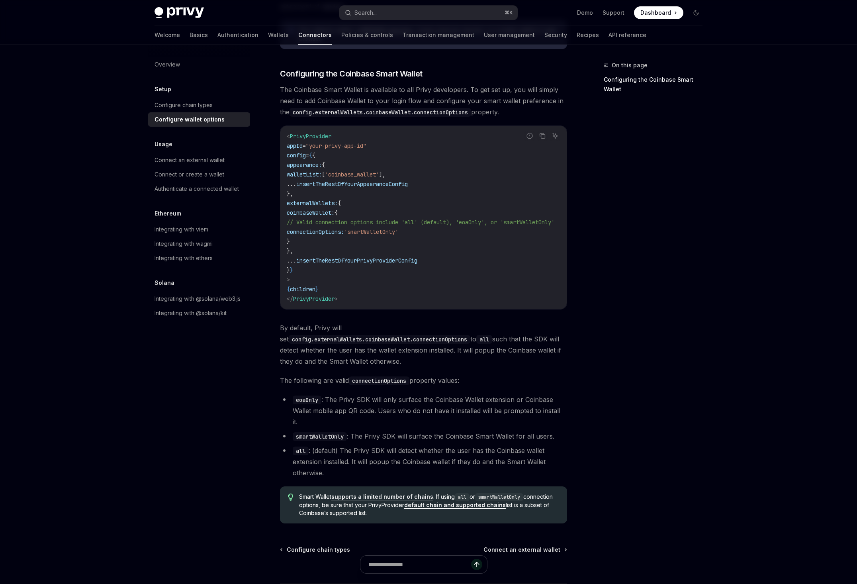
drag, startPoint x: 334, startPoint y: 181, endPoint x: 262, endPoint y: 182, distance: 71.7
copy code "detected_*_wallets"
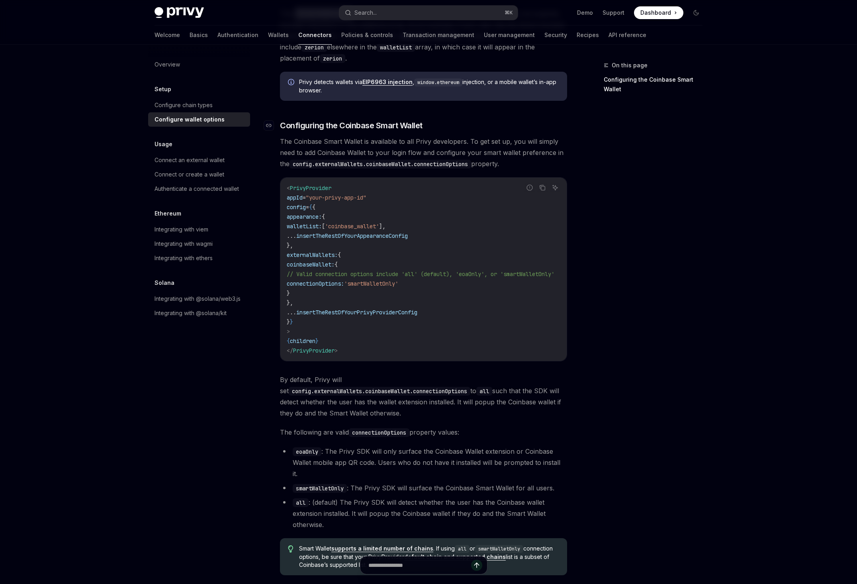
scroll to position [841, 0]
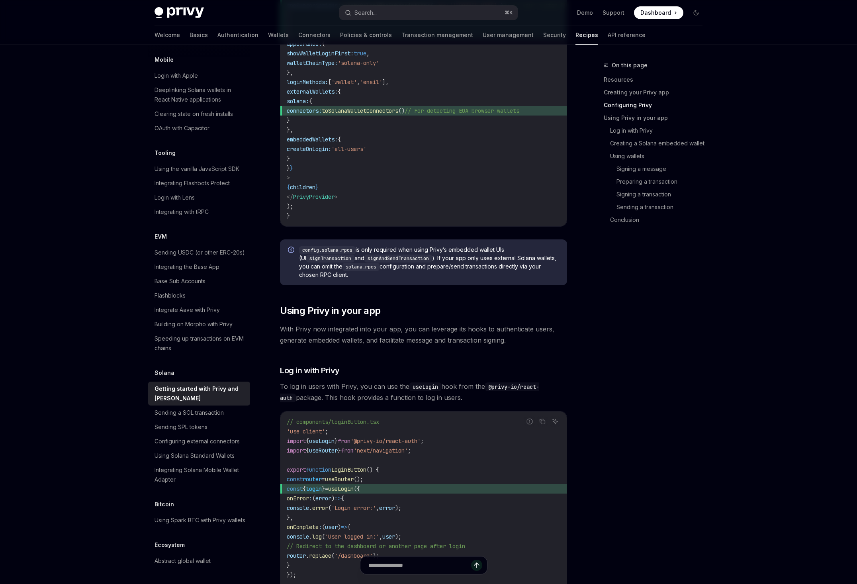
scroll to position [638, 0]
click at [379, 66] on span "'solana-only'" at bounding box center [358, 62] width 41 height 7
